Goal: Navigation & Orientation: Find specific page/section

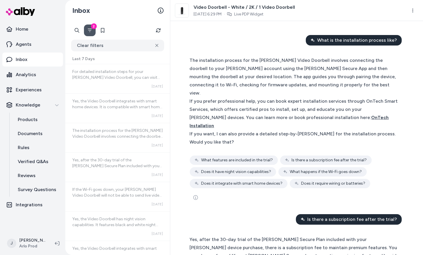
scroll to position [7375, 0]
